Goal: Information Seeking & Learning: Learn about a topic

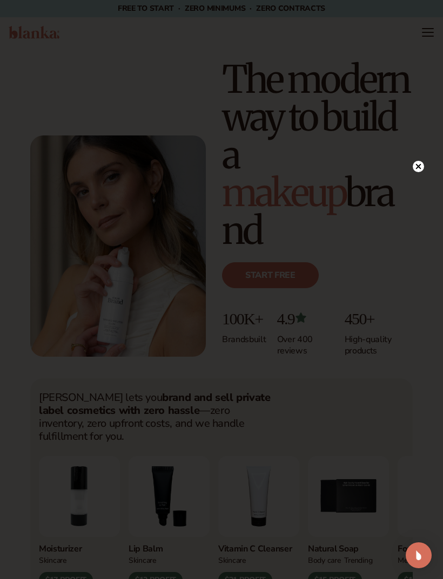
click at [420, 153] on div at bounding box center [221, 289] width 443 height 579
click at [417, 172] on circle at bounding box center [418, 166] width 11 height 11
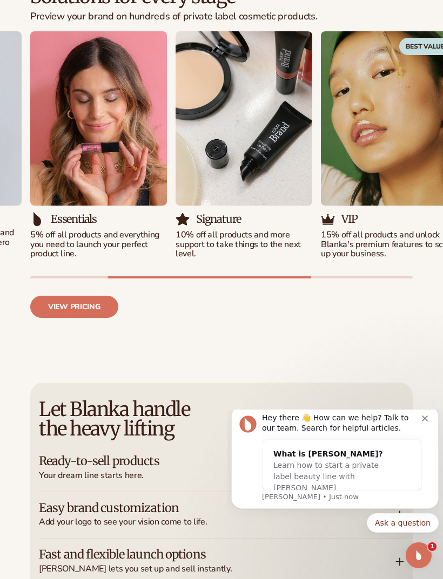
scroll to position [1235, 0]
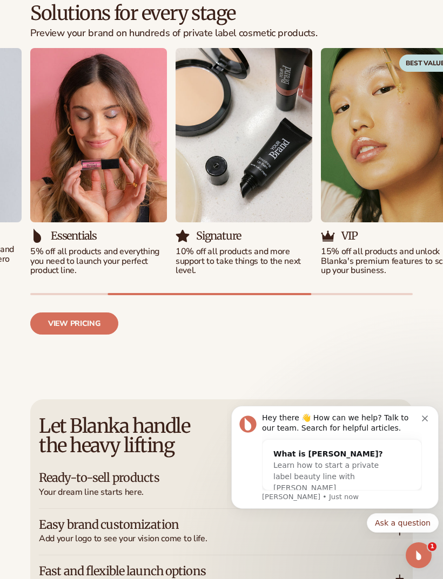
click at [419, 421] on div "Hey there 👋 How can we help? Talk to our team. Search for helpful articles." at bounding box center [342, 423] width 160 height 21
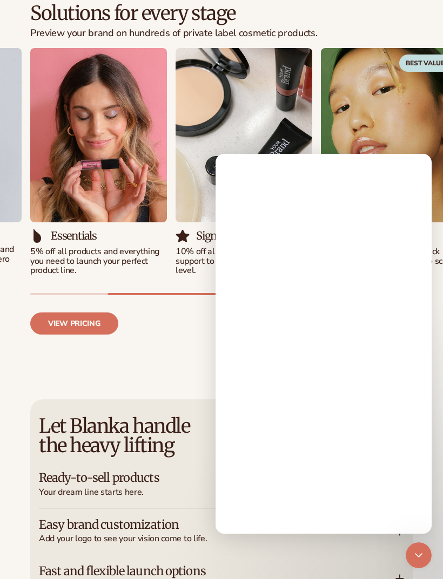
scroll to position [0, 0]
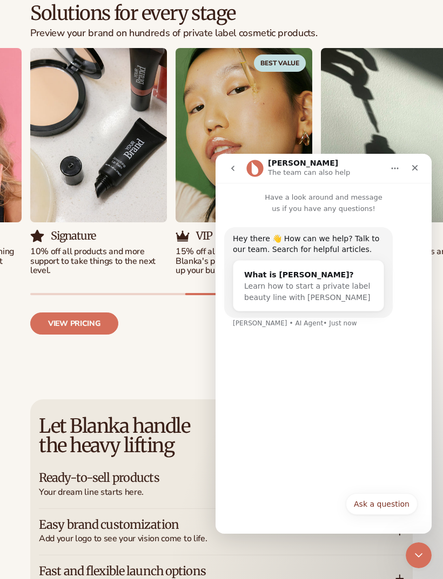
click at [415, 174] on div "Close" at bounding box center [414, 167] width 19 height 19
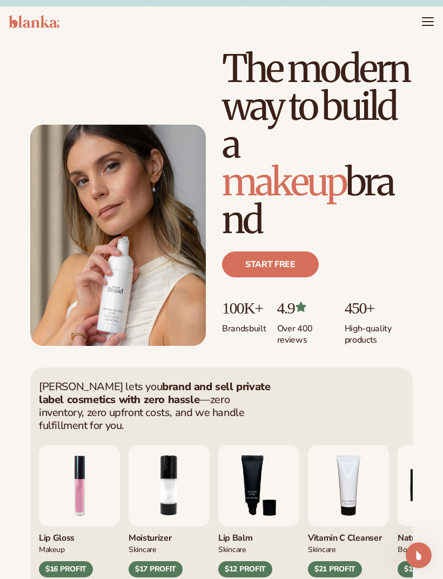
scroll to position [15, 0]
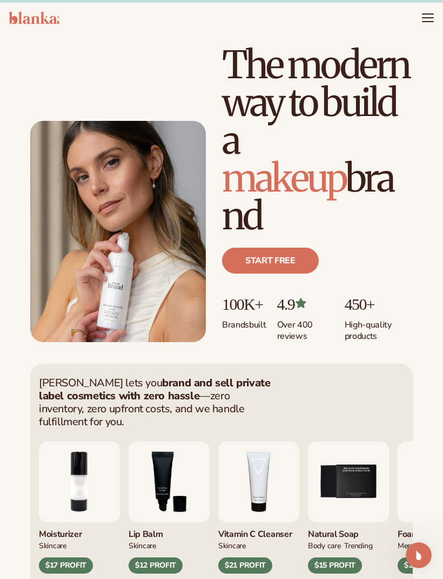
click at [417, 26] on header "Cart product catalog The Lab by Blanka" at bounding box center [221, 18] width 443 height 30
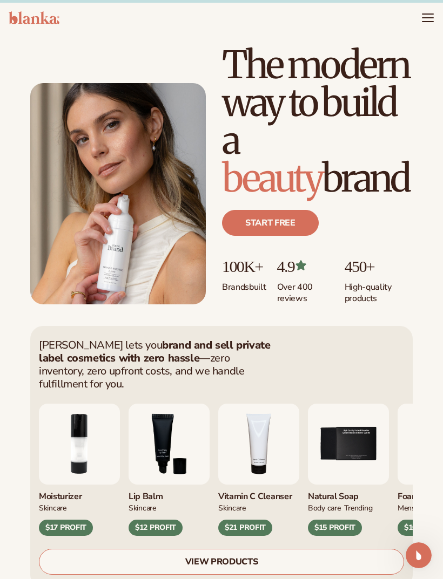
click at [422, 13] on icon "Menu" at bounding box center [427, 17] width 13 height 13
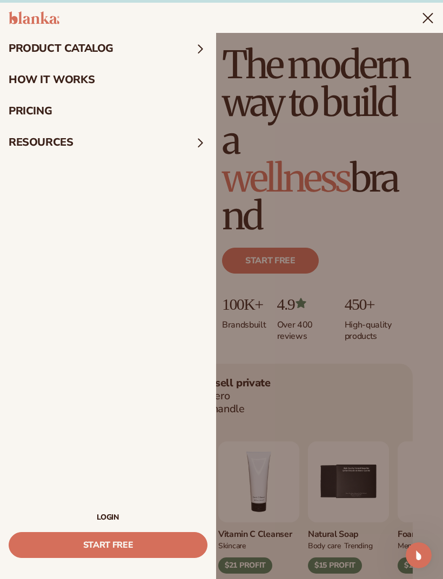
click at [421, 24] on summary "Menu" at bounding box center [427, 17] width 13 height 13
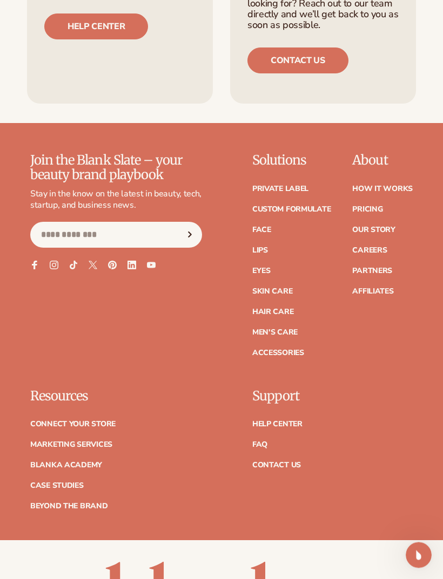
scroll to position [5398, 0]
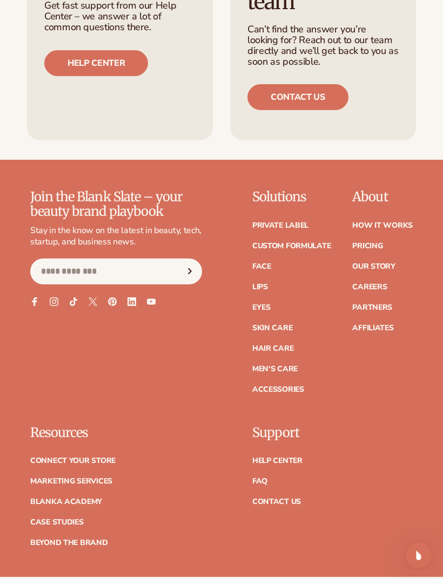
click at [368, 283] on link "Careers" at bounding box center [369, 287] width 35 height 8
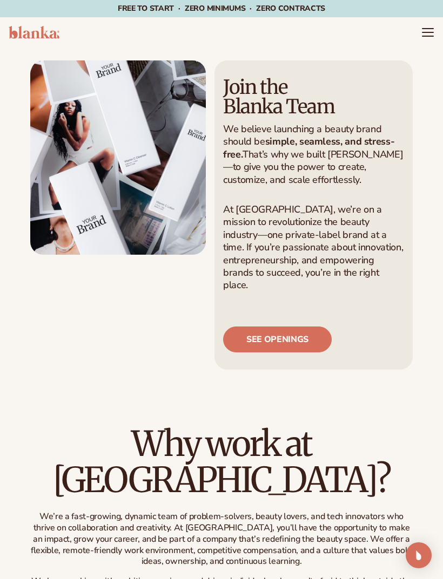
click at [434, 24] on header "Cart product catalog The Lab by Blanka" at bounding box center [221, 32] width 443 height 30
click at [427, 29] on icon "Menu" at bounding box center [427, 32] width 13 height 13
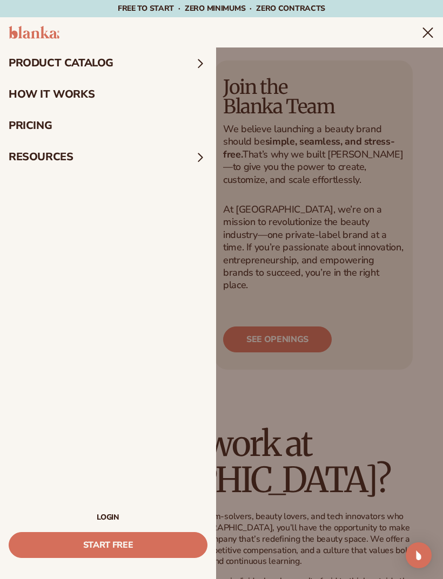
click at [144, 66] on summary "product catalog" at bounding box center [108, 63] width 216 height 31
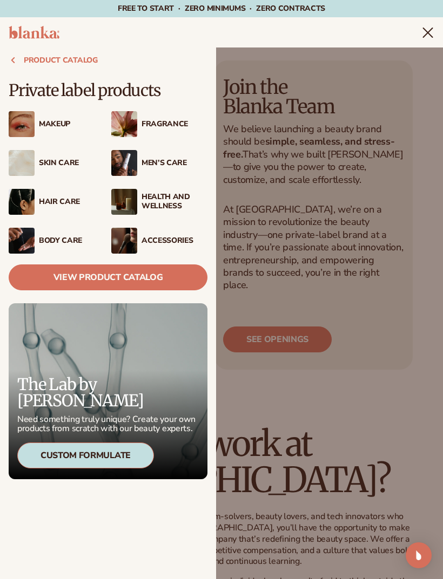
click at [181, 273] on link "View Product Catalog" at bounding box center [108, 278] width 199 height 26
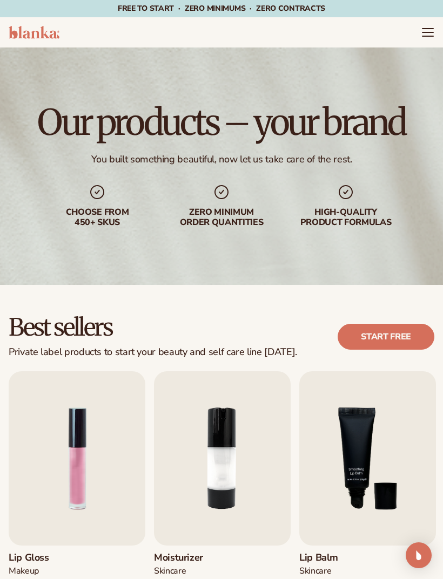
click at [431, 31] on icon "Menu" at bounding box center [427, 32] width 13 height 13
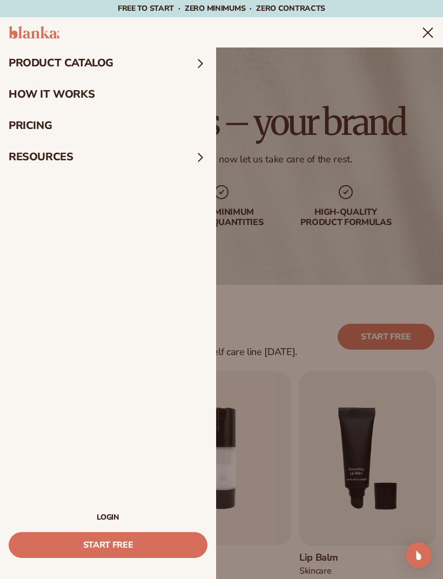
click at [421, 39] on summary "Menu" at bounding box center [427, 32] width 13 height 13
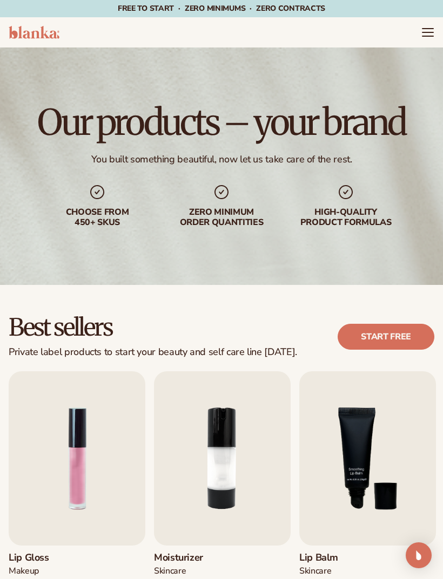
click at [29, 31] on img at bounding box center [34, 32] width 51 height 13
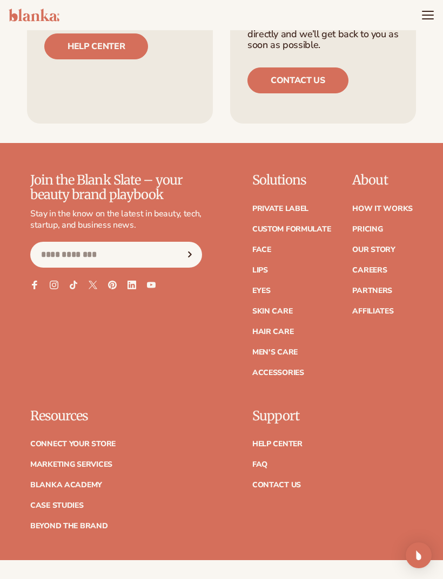
scroll to position [5414, 0]
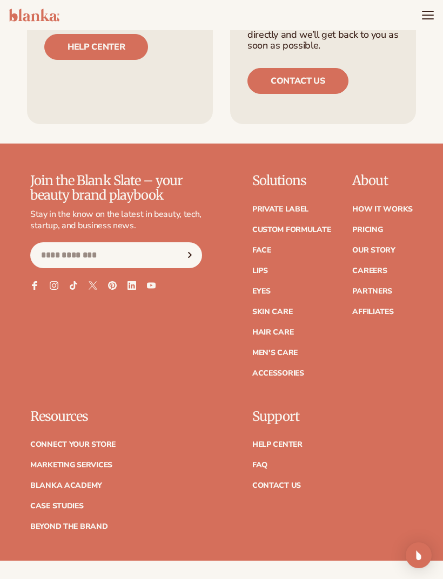
click at [383, 308] on link "Affiliates" at bounding box center [372, 312] width 41 height 8
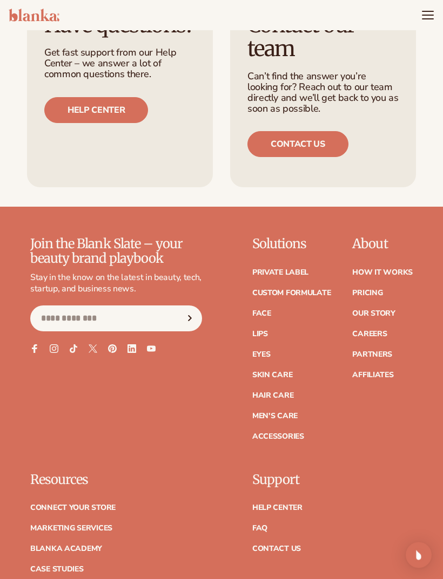
scroll to position [5351, 0]
click at [383, 310] on link "Our Story" at bounding box center [373, 314] width 43 height 8
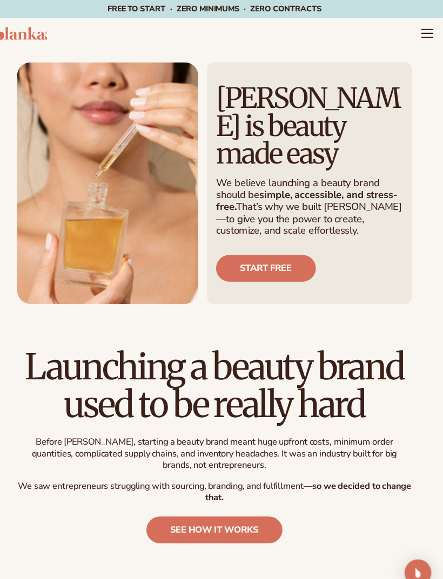
click at [29, 34] on img at bounding box center [34, 32] width 51 height 13
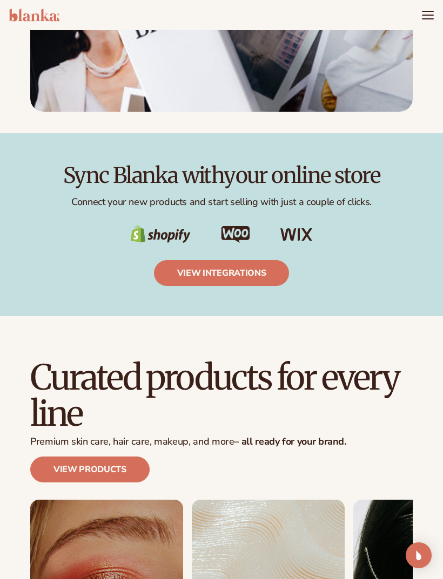
scroll to position [2288, 0]
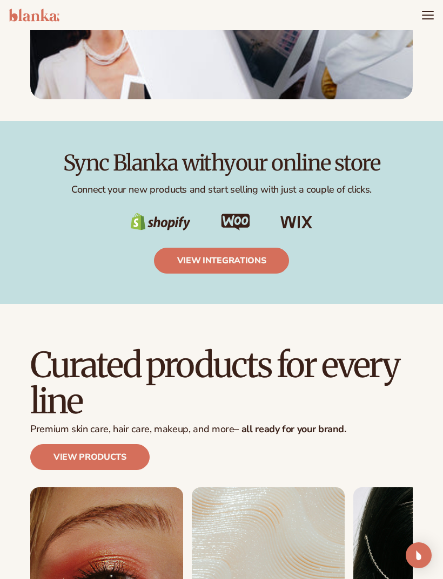
click at [429, 9] on icon "Menu" at bounding box center [427, 15] width 13 height 13
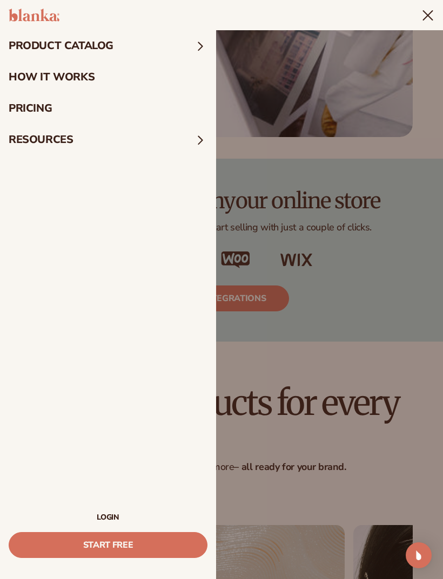
click at [421, 22] on summary "Menu" at bounding box center [427, 15] width 13 height 13
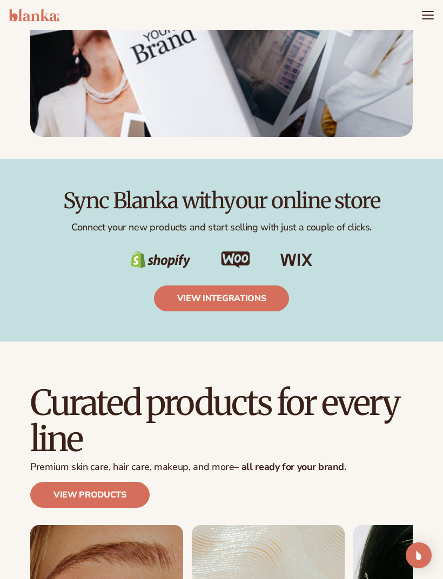
click at [30, 6] on header "Cart product catalog The Lab by [PERSON_NAME]" at bounding box center [221, 15] width 443 height 30
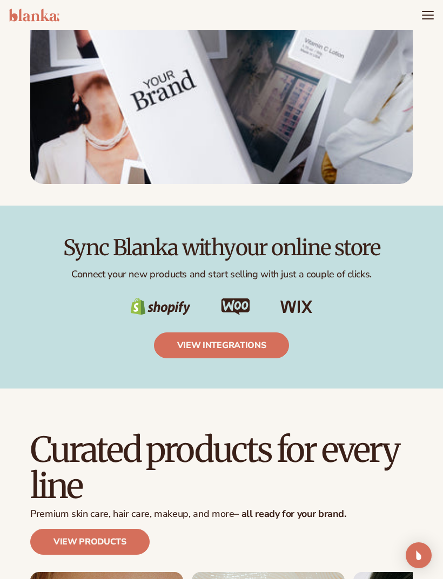
scroll to position [2240, 0]
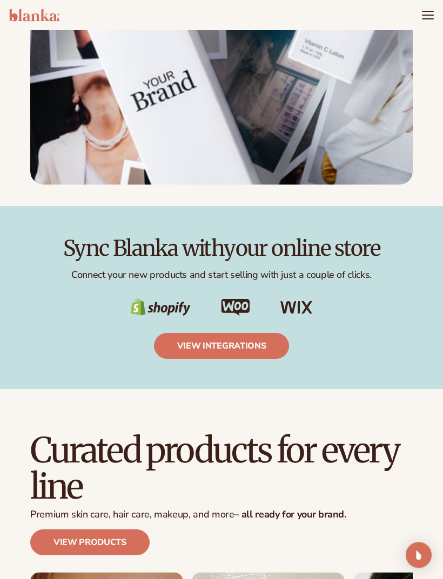
click at [43, 21] on img at bounding box center [34, 15] width 51 height 13
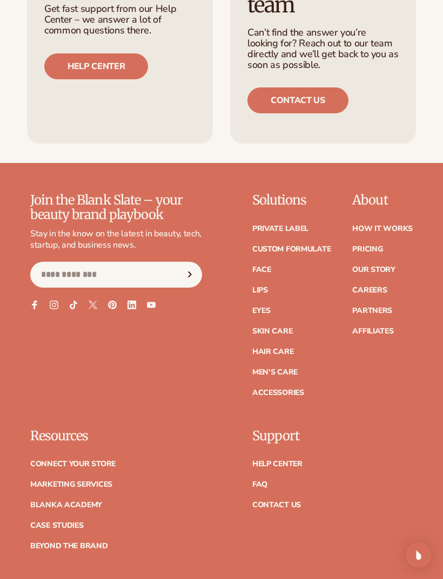
scroll to position [5395, 0]
click at [288, 502] on link "Contact Us" at bounding box center [276, 506] width 49 height 8
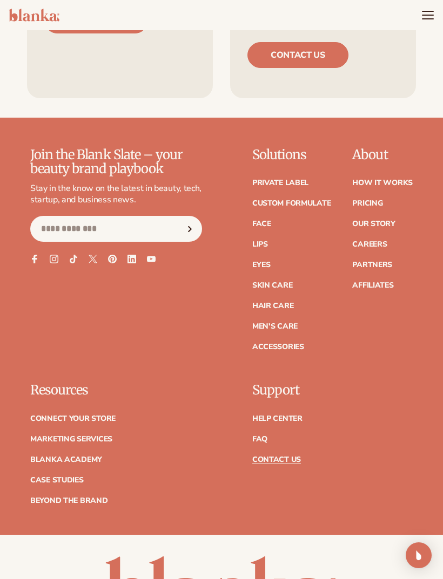
scroll to position [761, 0]
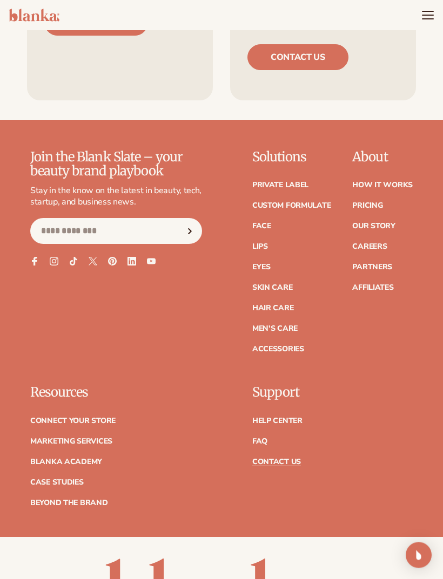
click at [263, 443] on link "FAQ" at bounding box center [259, 442] width 15 height 8
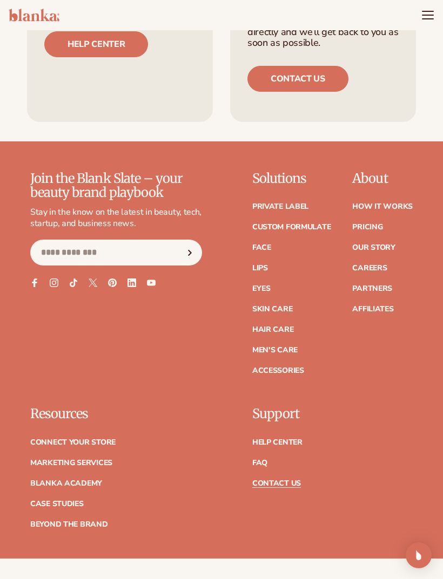
scroll to position [734, 0]
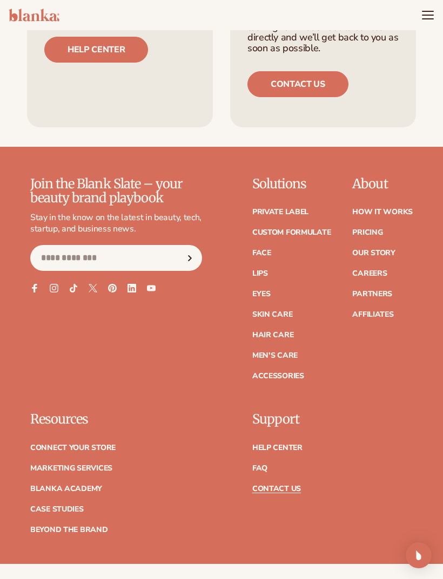
click at [389, 208] on link "How It Works" at bounding box center [382, 212] width 60 height 8
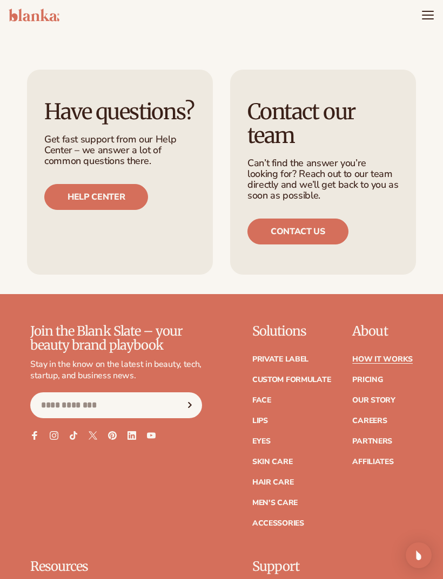
scroll to position [2879, 0]
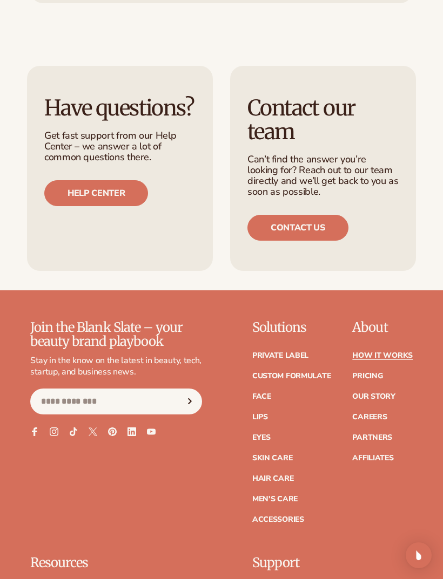
click at [366, 373] on link "Pricing" at bounding box center [367, 377] width 30 height 8
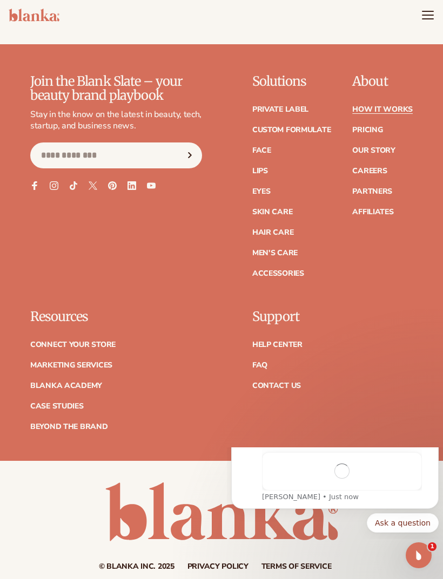
scroll to position [0, 0]
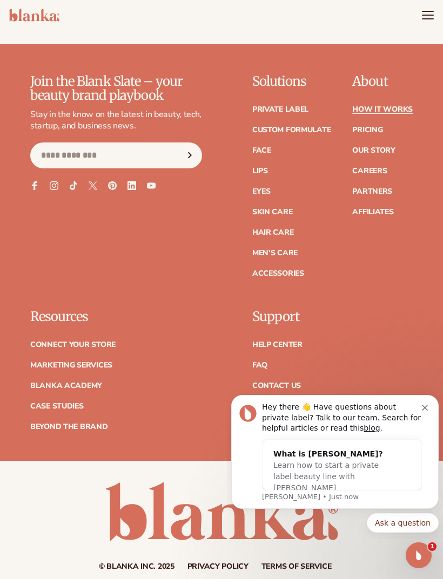
click at [420, 416] on div "Hey there 👋 Have questions about private label? Talk to our team. Search for he…" at bounding box center [342, 418] width 160 height 32
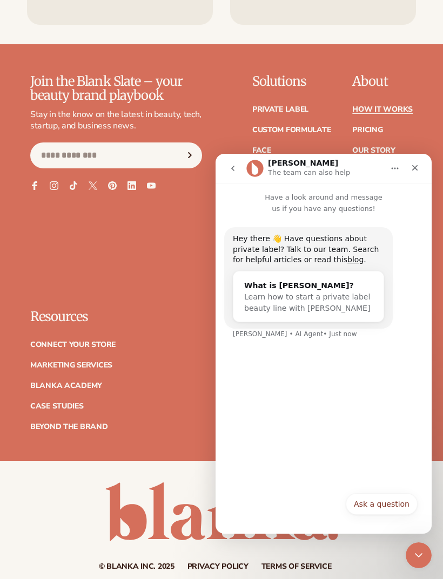
click at [414, 161] on div "Close" at bounding box center [414, 167] width 19 height 19
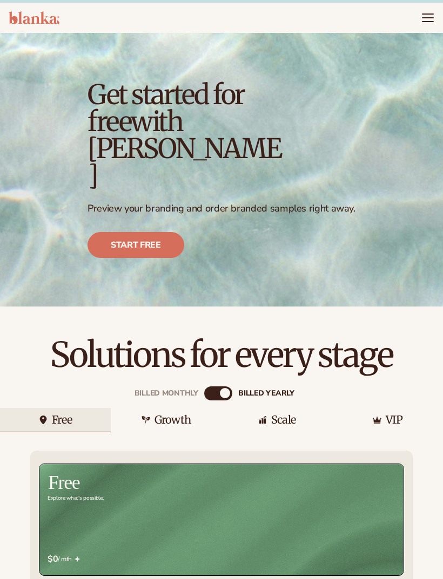
scroll to position [14, 0]
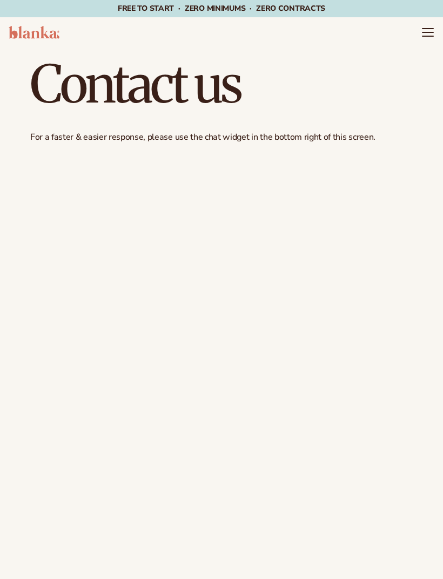
scroll to position [642, 0]
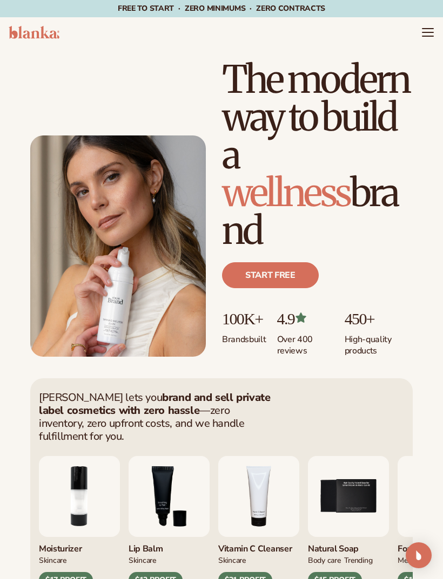
click at [433, 31] on icon "Menu" at bounding box center [427, 32] width 13 height 13
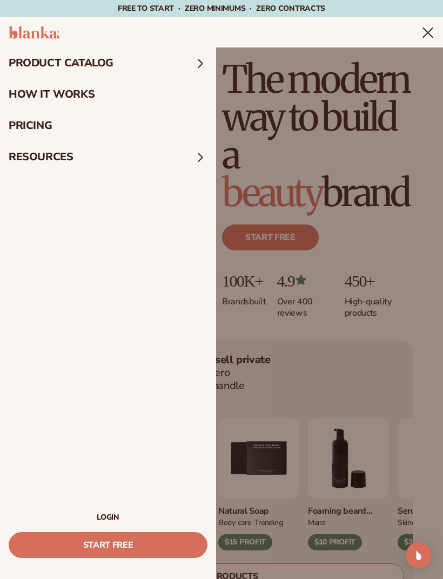
click at [421, 39] on summary "Menu" at bounding box center [427, 32] width 13 height 13
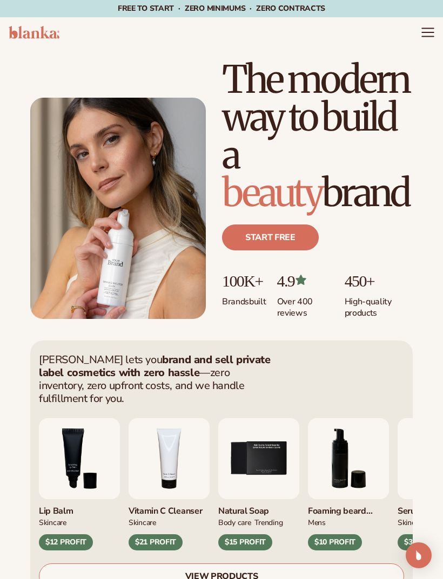
click at [399, 264] on div "Start free" at bounding box center [317, 242] width 191 height 60
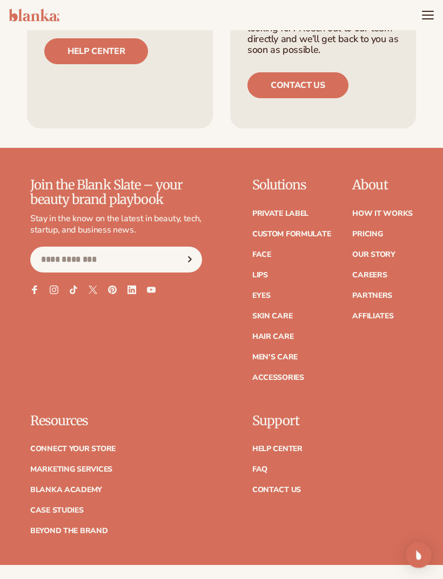
scroll to position [5397, 0]
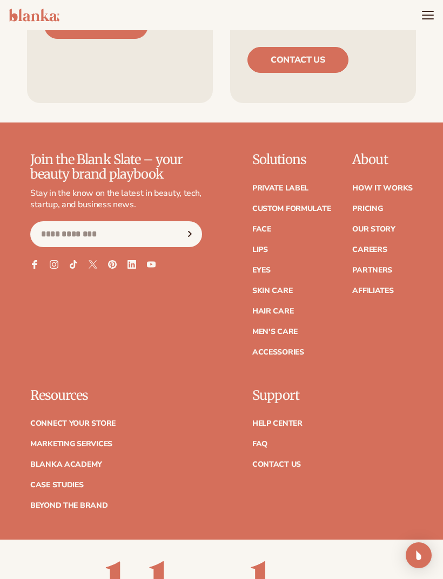
click at [372, 254] on link "Careers" at bounding box center [369, 250] width 35 height 8
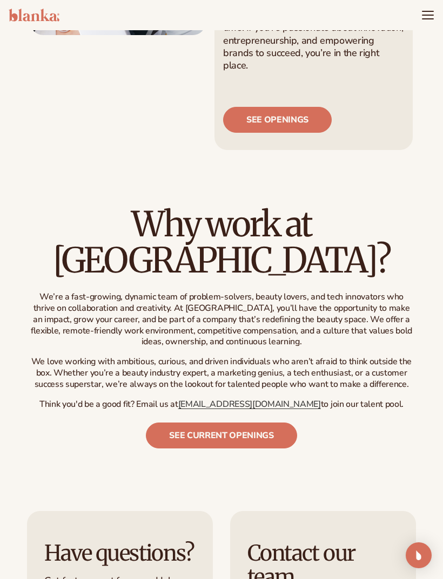
scroll to position [219, 0]
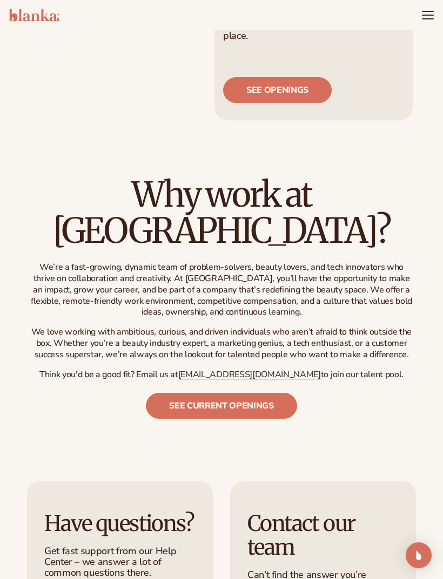
click at [271, 393] on link "See current openings" at bounding box center [221, 406] width 151 height 26
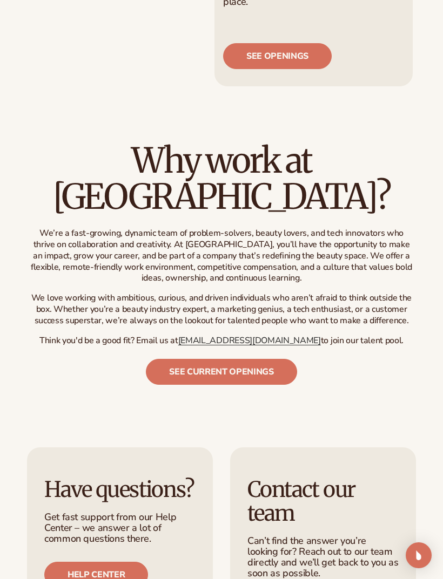
scroll to position [284, 0]
